Goal: Register for event/course

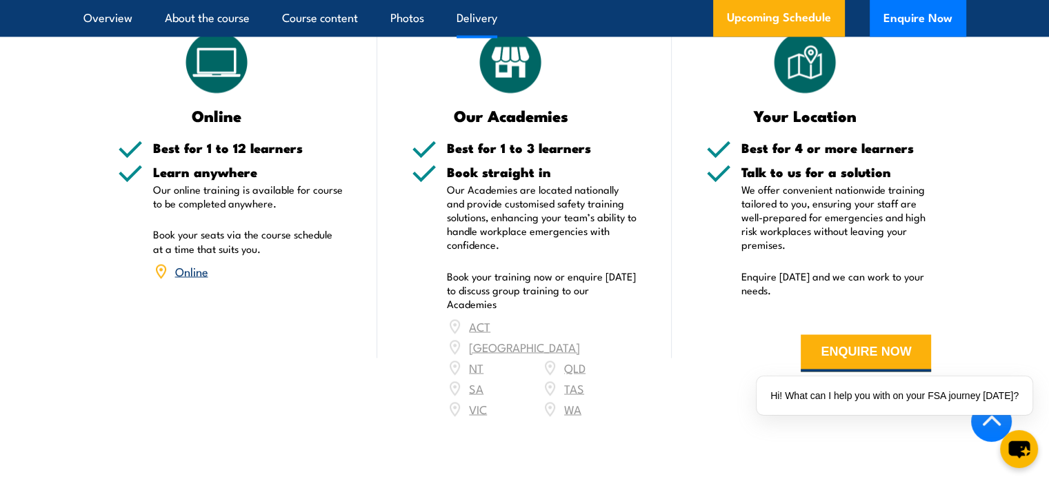
scroll to position [2372, 0]
click at [570, 330] on div "ACT NSW NT QLD SA TAS VIC WA" at bounding box center [542, 367] width 190 height 103
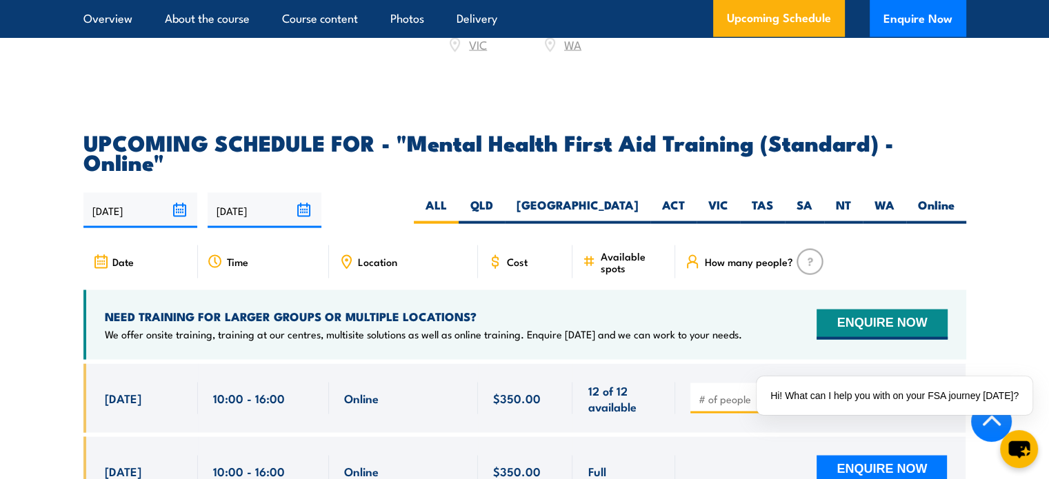
scroll to position [2736, 0]
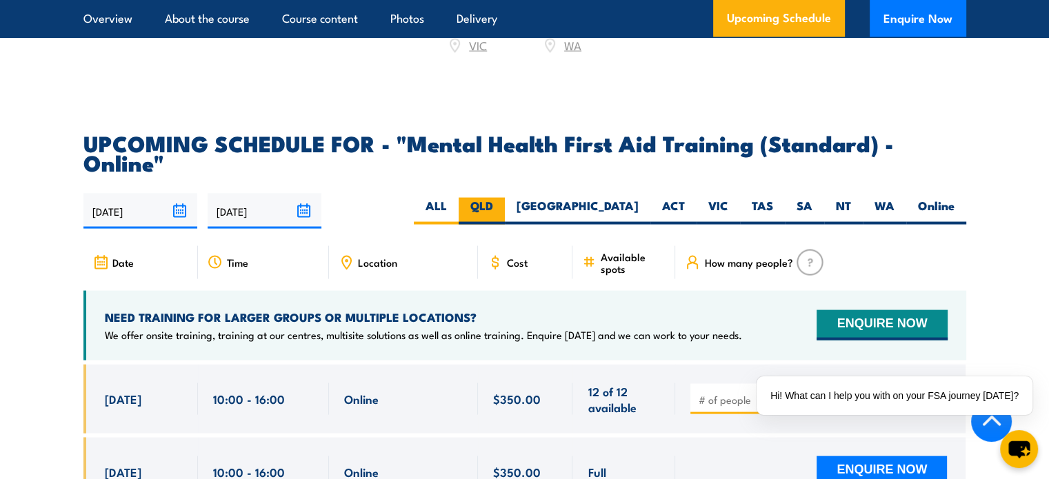
click at [505, 198] on label "QLD" at bounding box center [482, 211] width 46 height 27
click at [502, 198] on input "QLD" at bounding box center [497, 202] width 9 height 9
radio input "true"
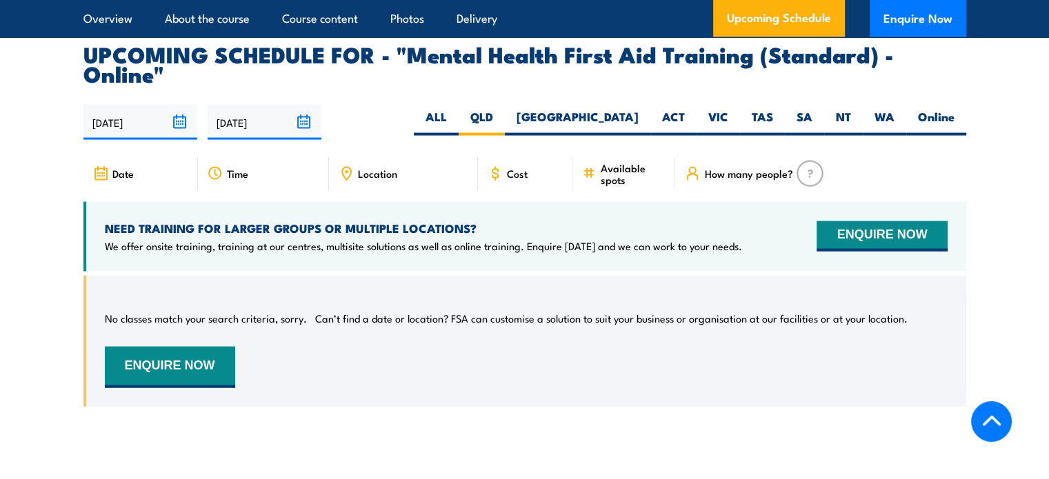
scroll to position [2831, 0]
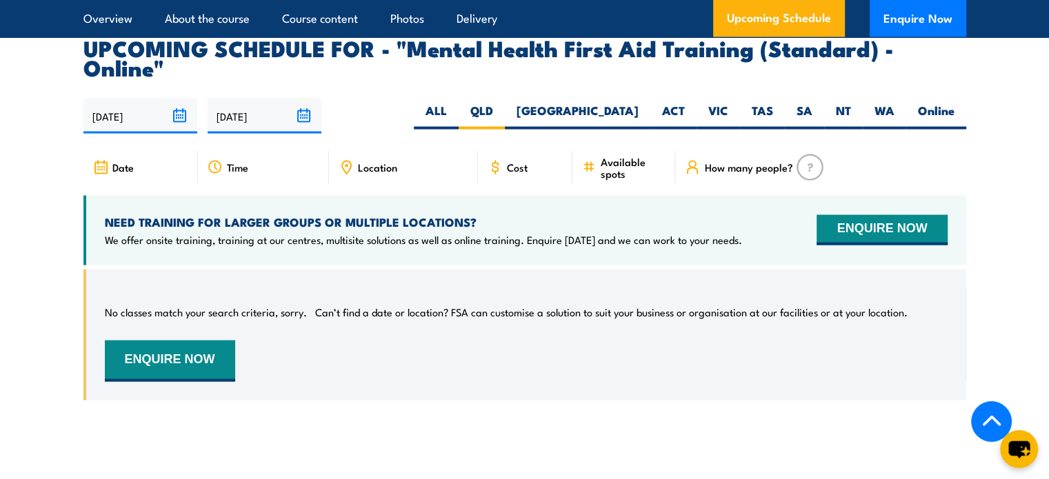
click at [516, 151] on div "Cost" at bounding box center [525, 167] width 95 height 33
click at [937, 103] on label "Online" at bounding box center [936, 116] width 60 height 27
click at [955, 103] on input "Online" at bounding box center [959, 107] width 9 height 9
radio input "true"
click at [510, 161] on span "Cost" at bounding box center [517, 167] width 21 height 12
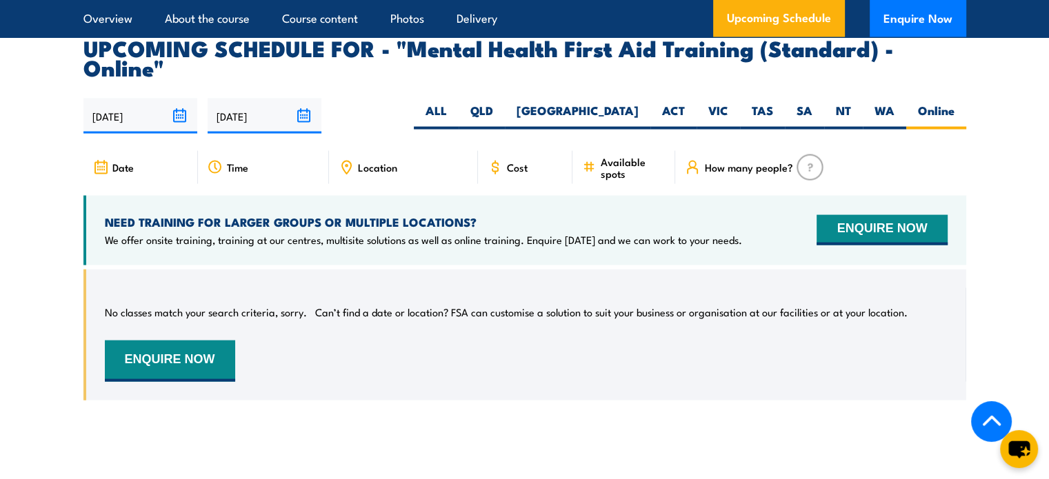
click at [519, 161] on span "Cost" at bounding box center [517, 167] width 21 height 12
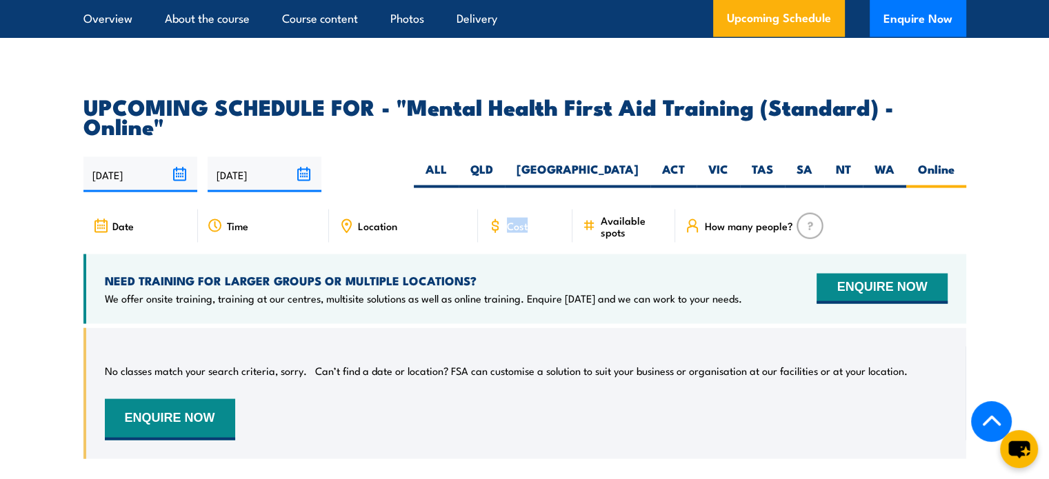
scroll to position [2765, 0]
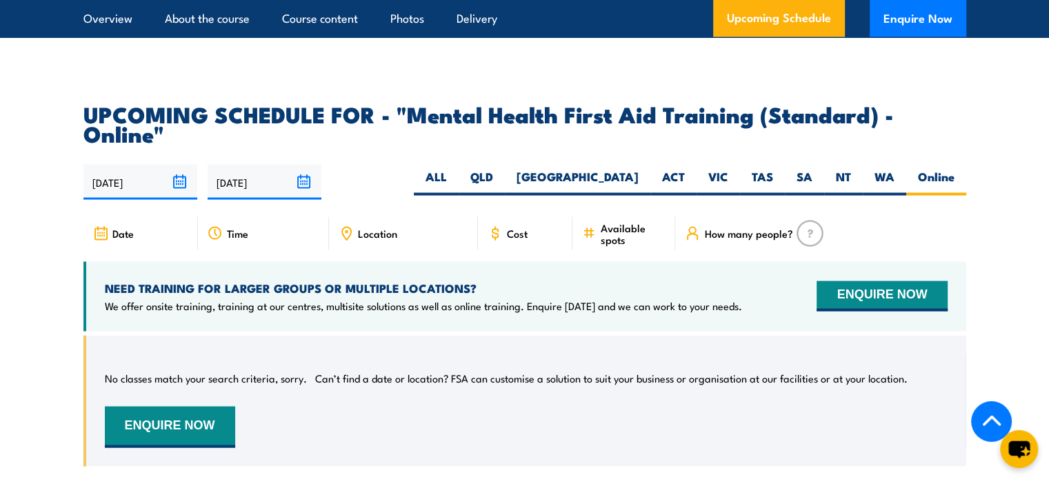
click at [630, 222] on span "Available spots" at bounding box center [633, 233] width 66 height 23
click at [792, 28] on link "Upcoming Schedule" at bounding box center [779, 18] width 132 height 37
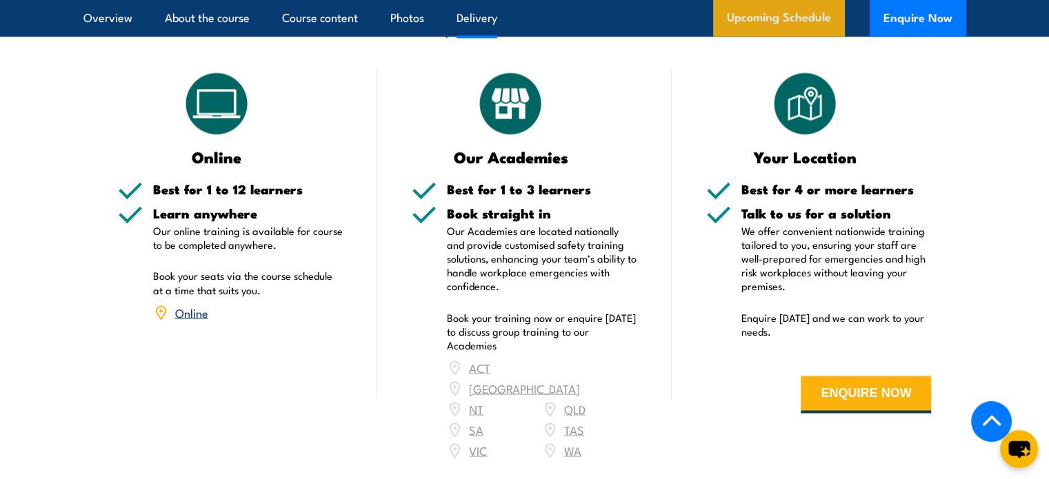
scroll to position [2332, 0]
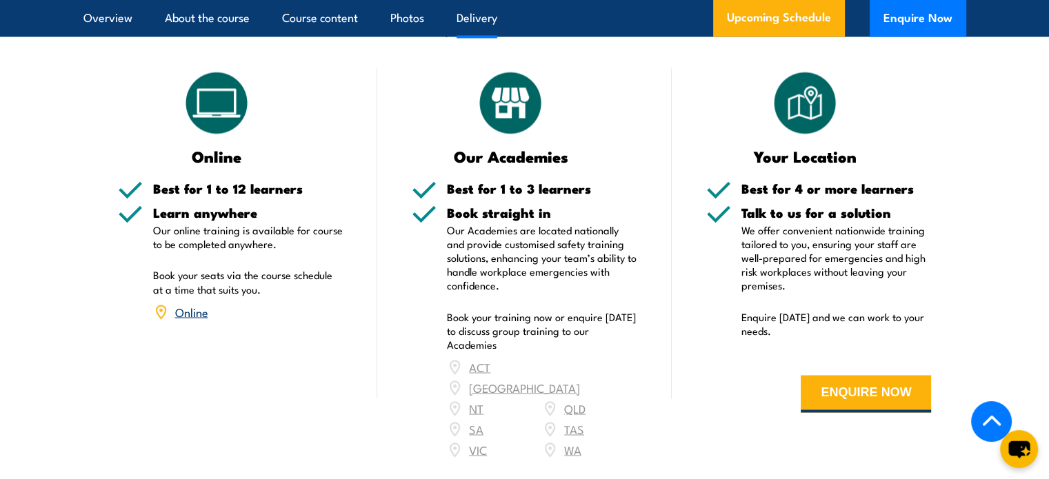
click at [195, 303] on link "Online" at bounding box center [191, 311] width 33 height 17
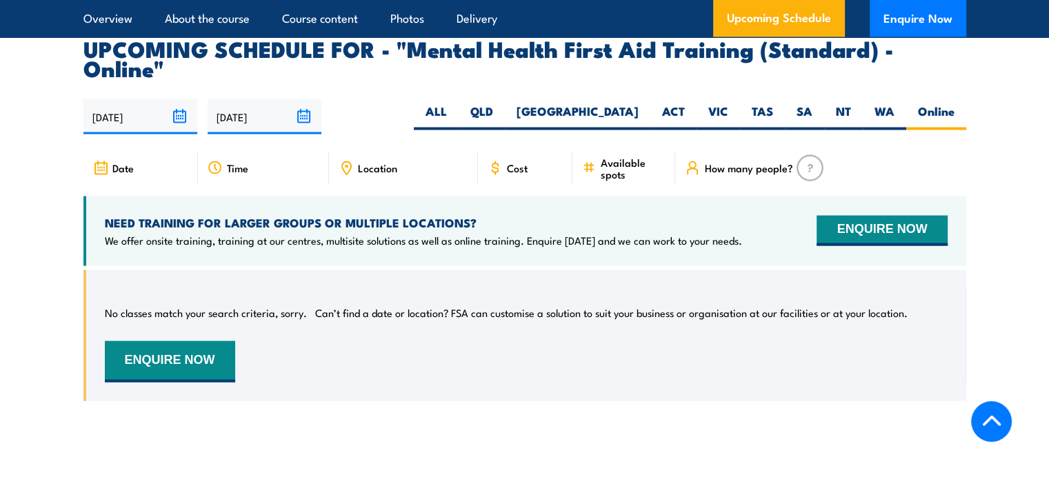
scroll to position [2831, 0]
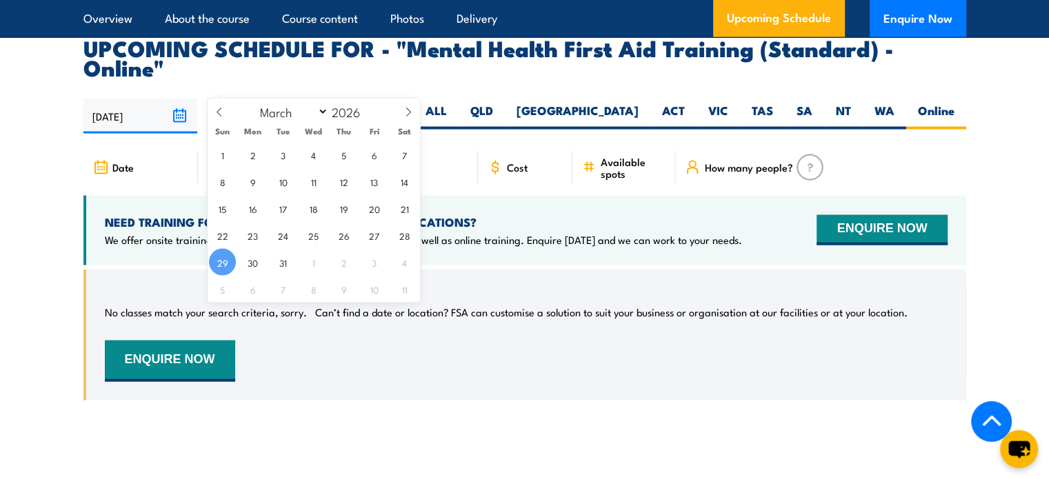
click at [304, 99] on input "[DATE]" at bounding box center [265, 116] width 114 height 35
click at [403, 111] on icon at bounding box center [408, 113] width 10 height 10
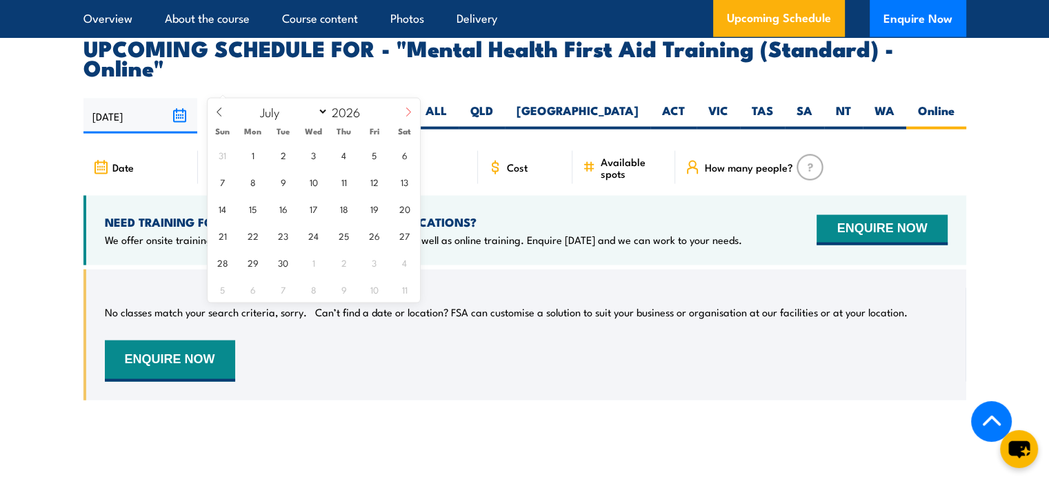
click at [403, 111] on icon at bounding box center [408, 113] width 10 height 10
select select "8"
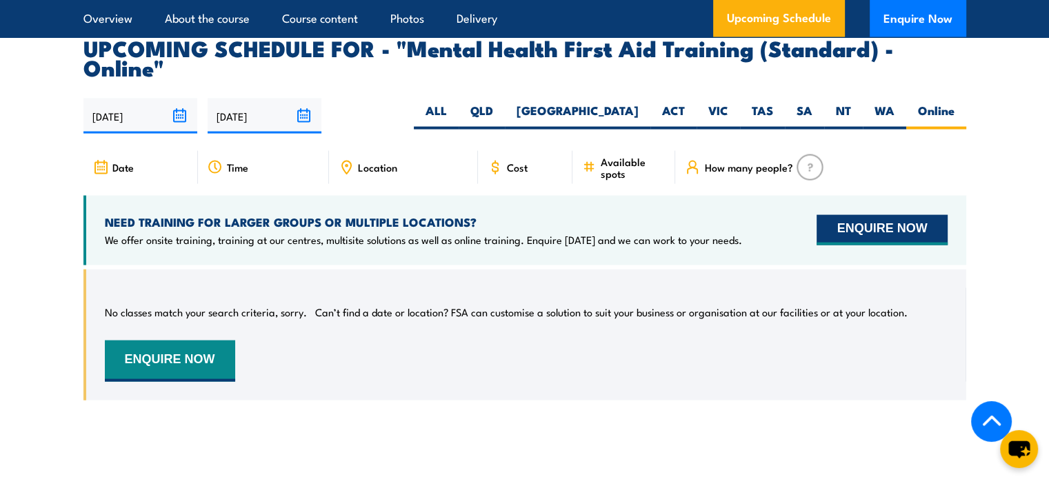
click at [833, 215] on button "ENQUIRE NOW" at bounding box center [882, 230] width 130 height 30
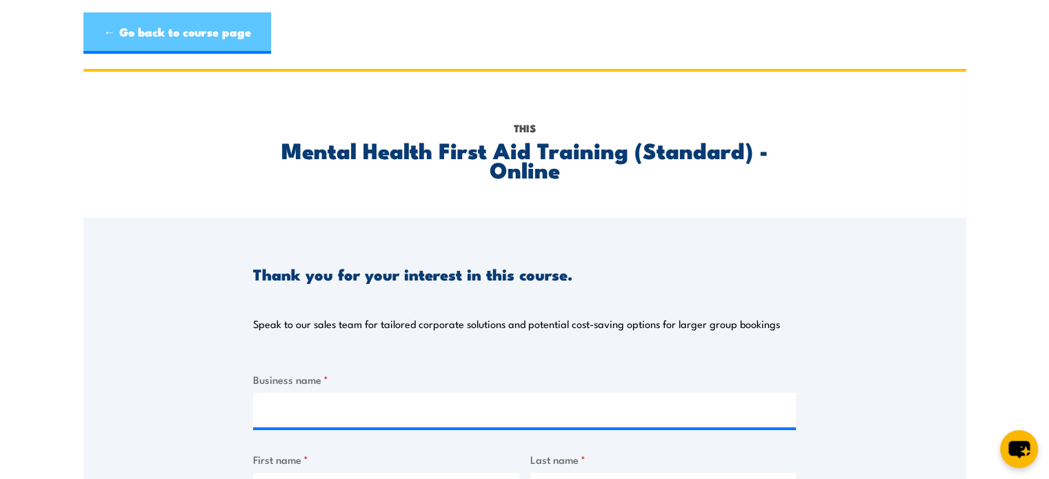
click at [116, 25] on link "← Go back to course page" at bounding box center [177, 32] width 188 height 41
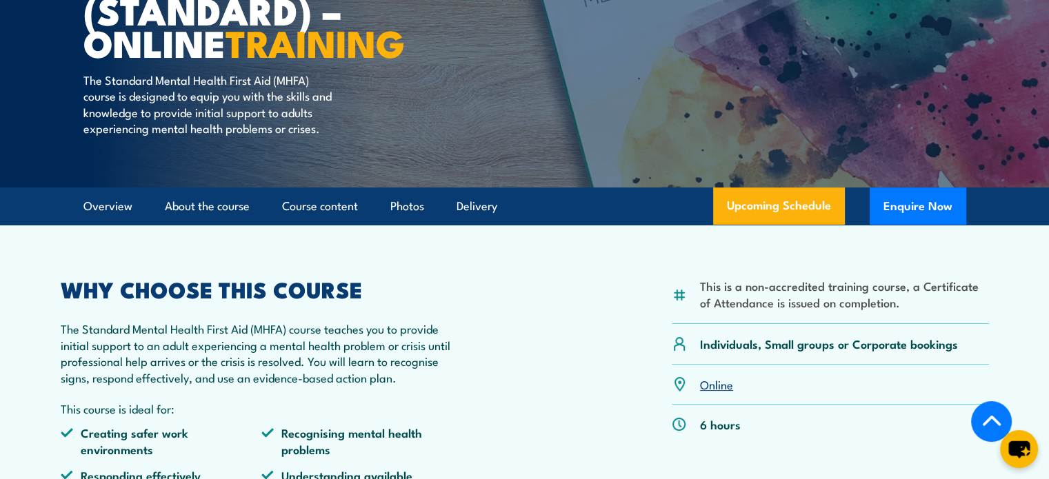
scroll to position [218, 0]
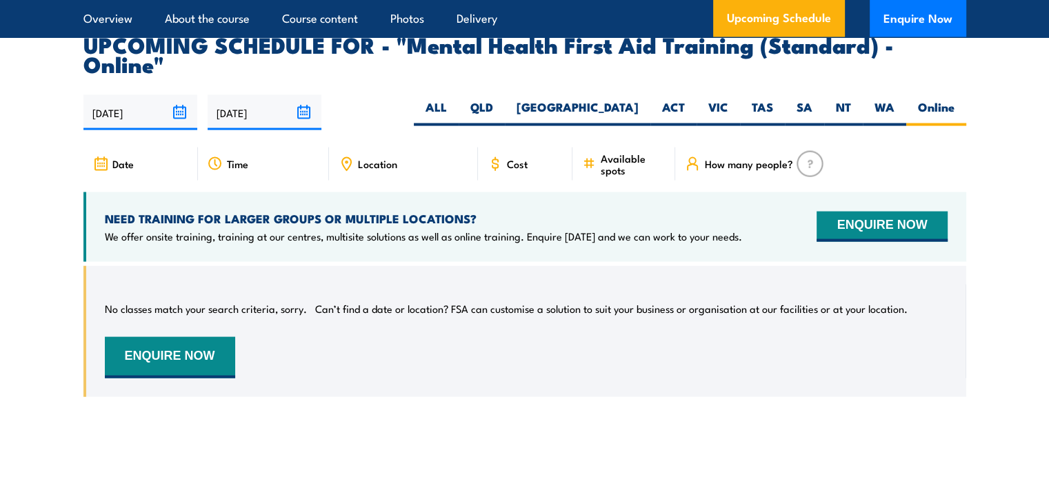
scroll to position [2835, 0]
